Goal: Task Accomplishment & Management: Manage account settings

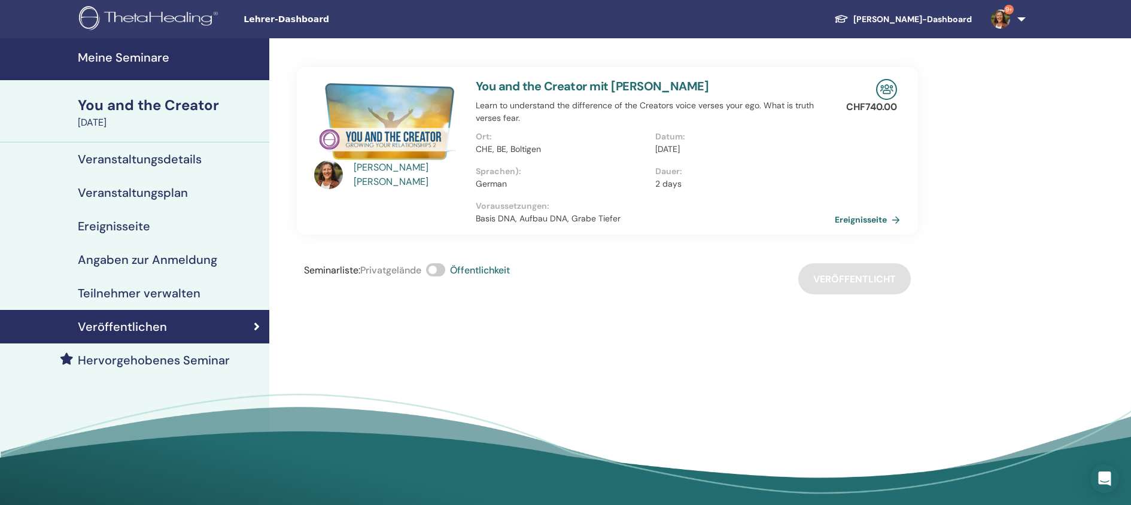
click at [126, 67] on link "Meine Seminare" at bounding box center [134, 59] width 269 height 42
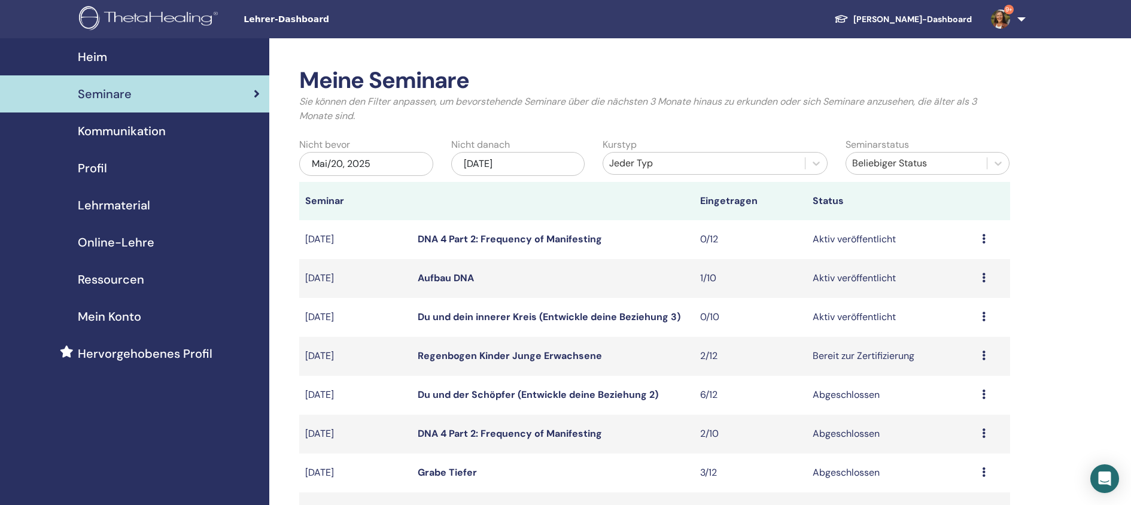
click at [539, 163] on div "[DATE]" at bounding box center [518, 164] width 134 height 24
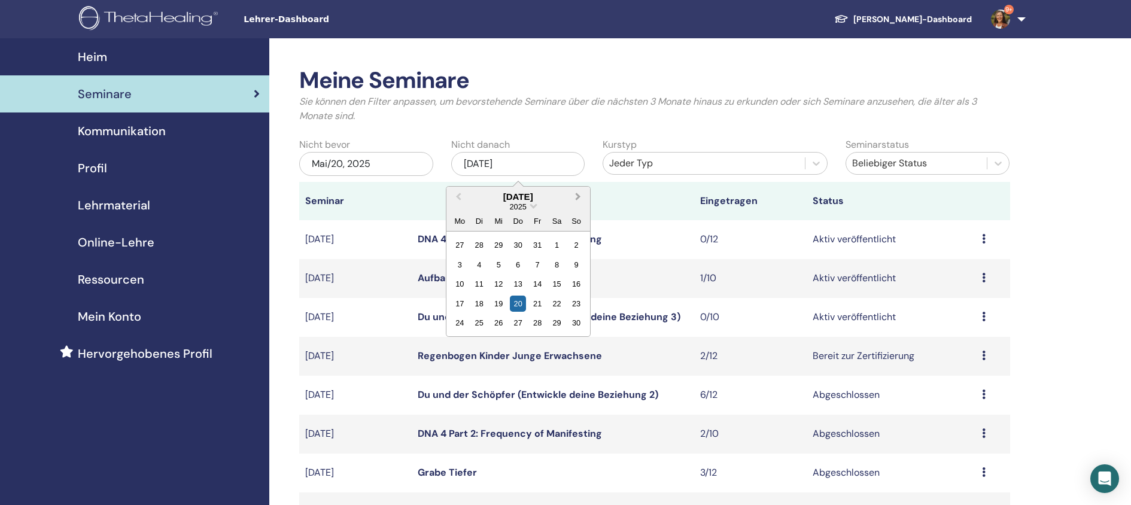
click at [578, 197] on span "Next Month" at bounding box center [578, 196] width 0 height 13
click at [578, 196] on span "Next Month" at bounding box center [578, 196] width 0 height 13
click at [536, 321] on div "30" at bounding box center [538, 323] width 16 height 16
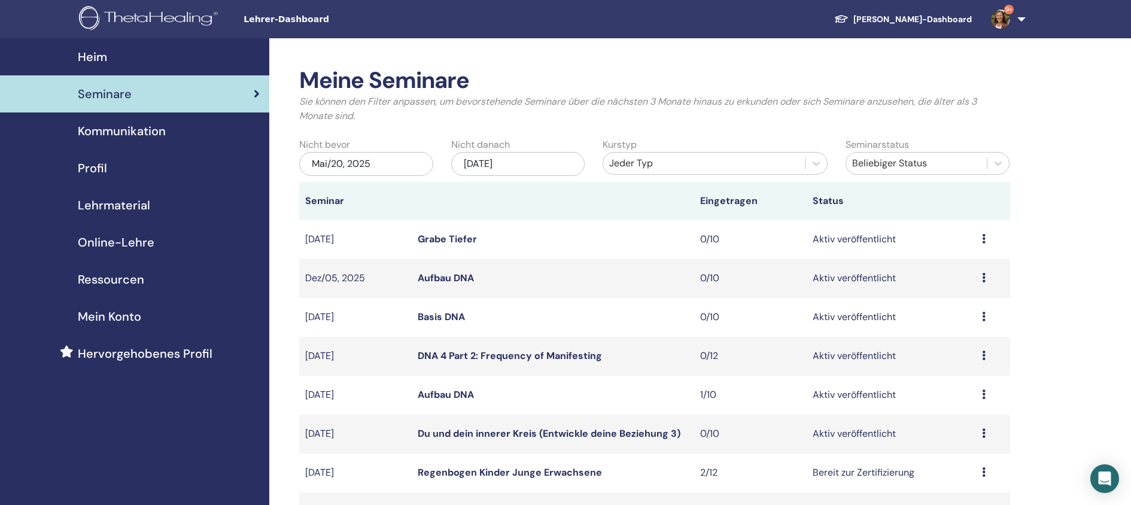
click at [446, 279] on link "Aufbau DNA" at bounding box center [446, 278] width 56 height 13
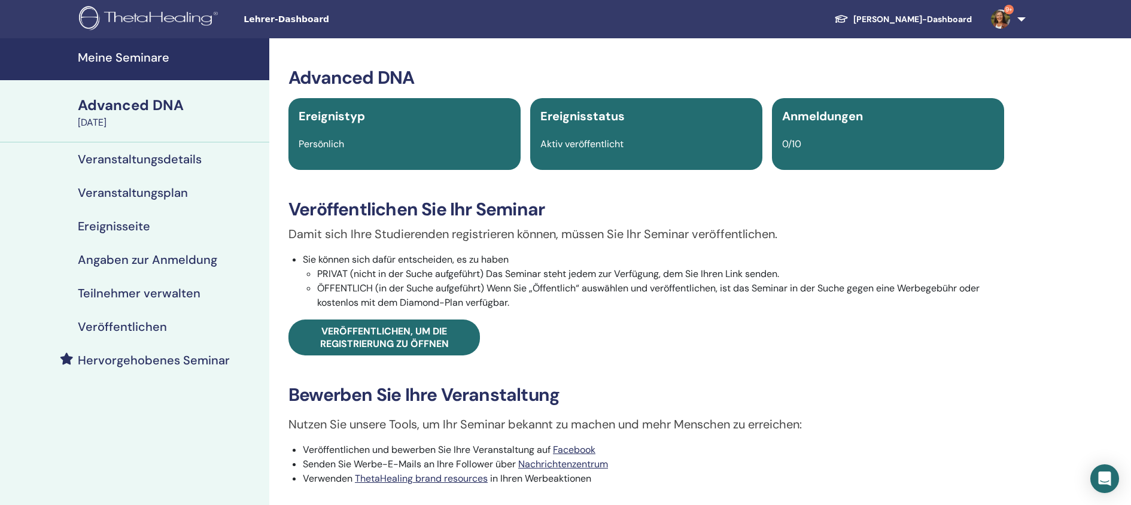
click at [141, 323] on h4 "Veröffentlichen" at bounding box center [122, 327] width 89 height 14
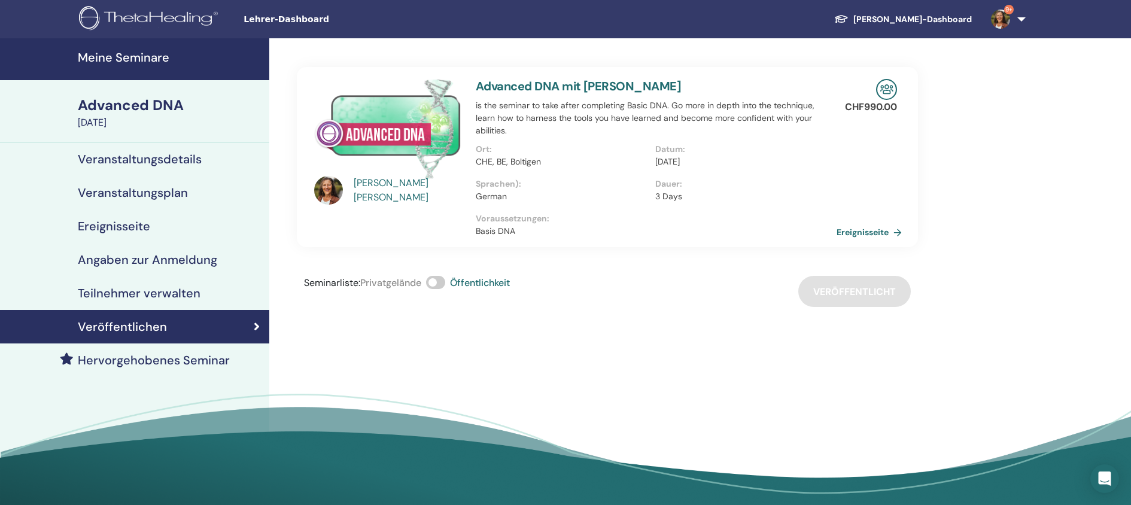
click at [877, 233] on link "Ereignisseite" at bounding box center [872, 232] width 70 height 18
click at [153, 55] on h4 "Meine Seminare" at bounding box center [170, 57] width 184 height 14
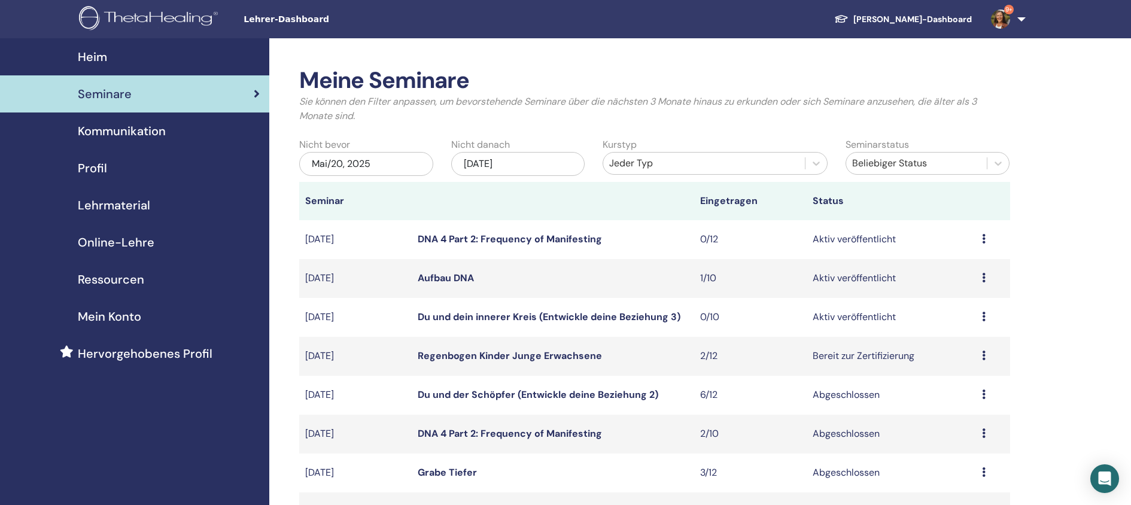
click at [531, 160] on div "[DATE]" at bounding box center [518, 164] width 134 height 24
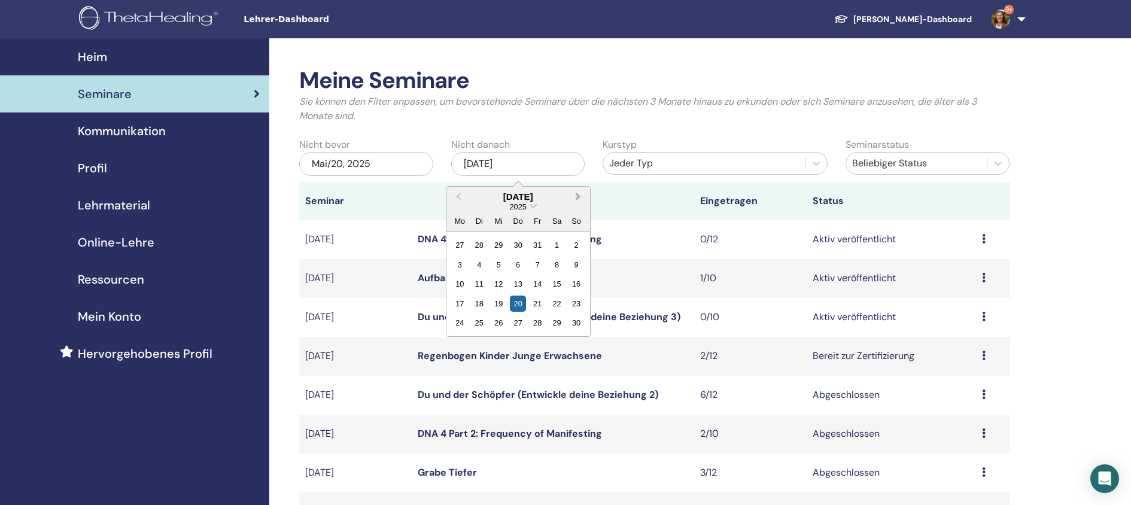
click at [578, 198] on span "Next Month" at bounding box center [578, 196] width 0 height 13
click at [578, 197] on span "Next Month" at bounding box center [578, 196] width 0 height 13
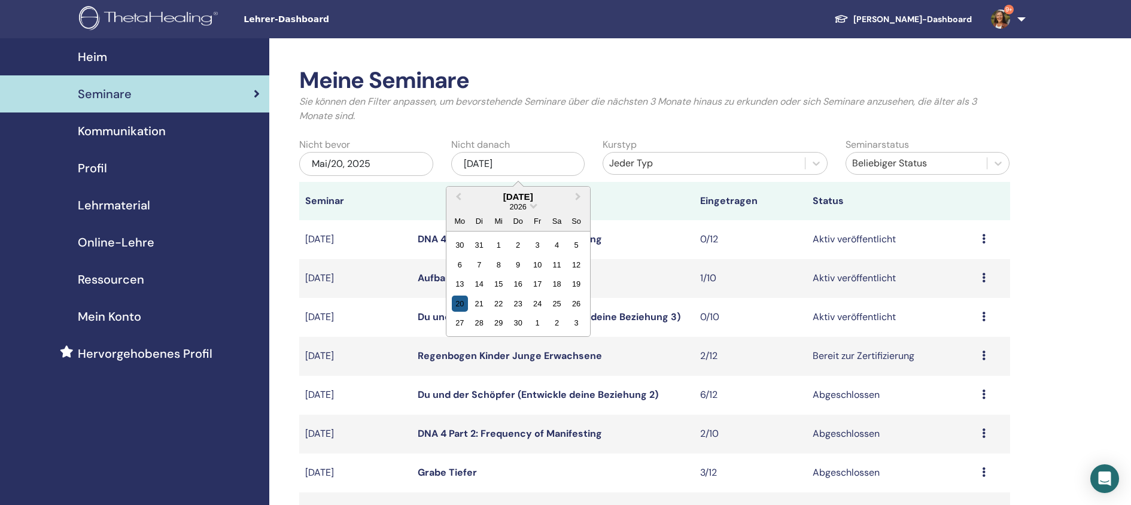
click at [455, 306] on div "20" at bounding box center [460, 304] width 16 height 16
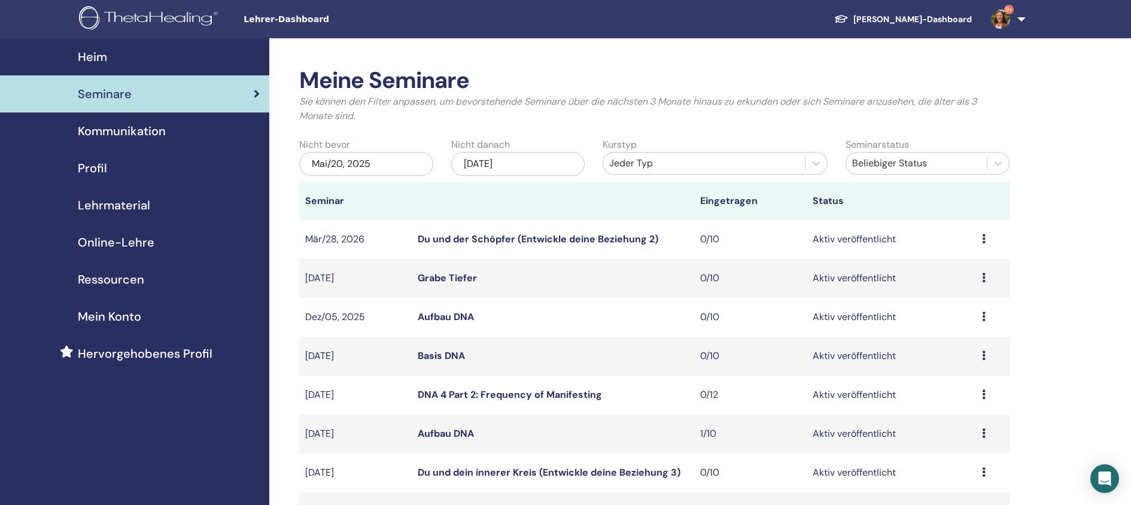
click at [530, 239] on link "Du und der Schöpfer (Entwickle deine Beziehung 2)" at bounding box center [538, 239] width 241 height 13
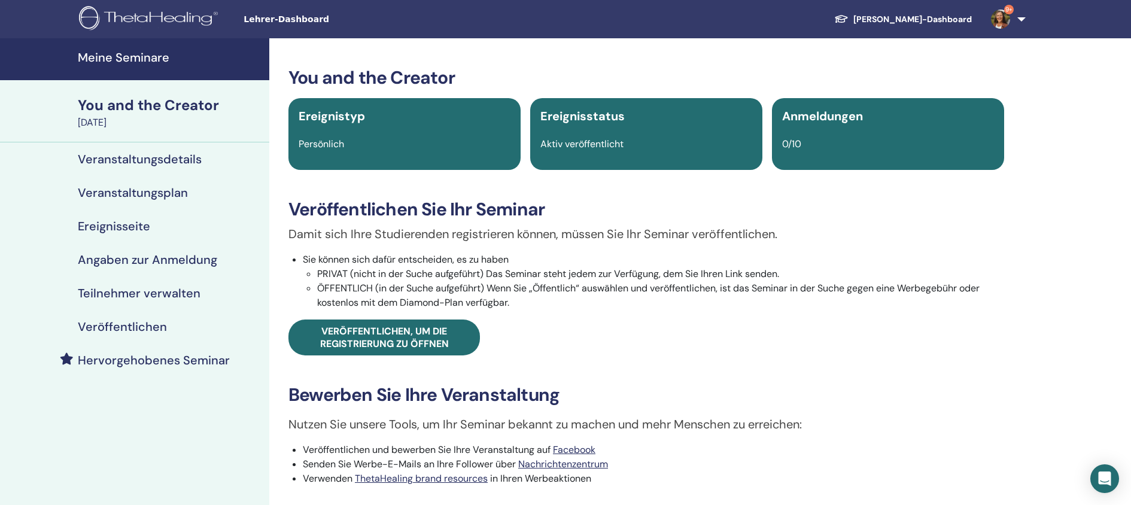
click at [140, 324] on h4 "Veröffentlichen" at bounding box center [122, 327] width 89 height 14
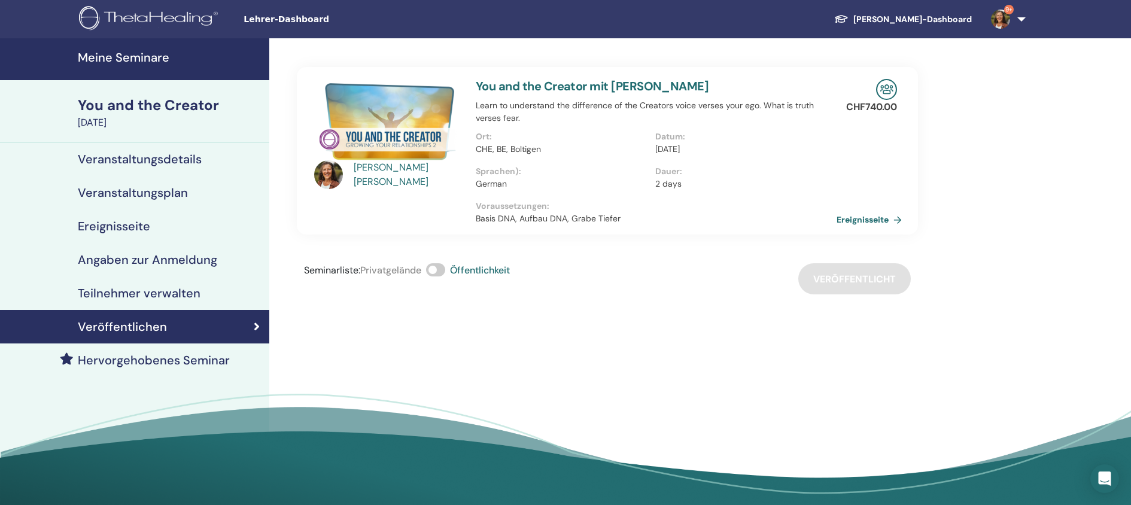
click at [855, 220] on link "Ereignisseite" at bounding box center [872, 220] width 70 height 18
